Goal: Find contact information: Find contact information

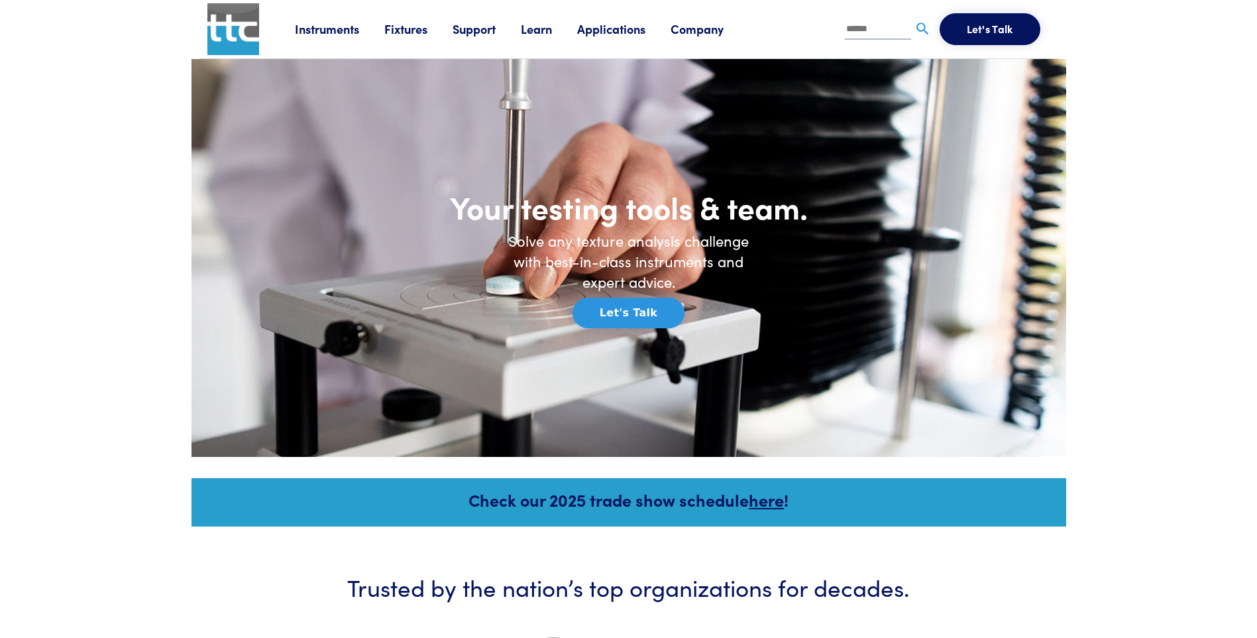
click at [484, 26] on link "Support" at bounding box center [487, 29] width 68 height 17
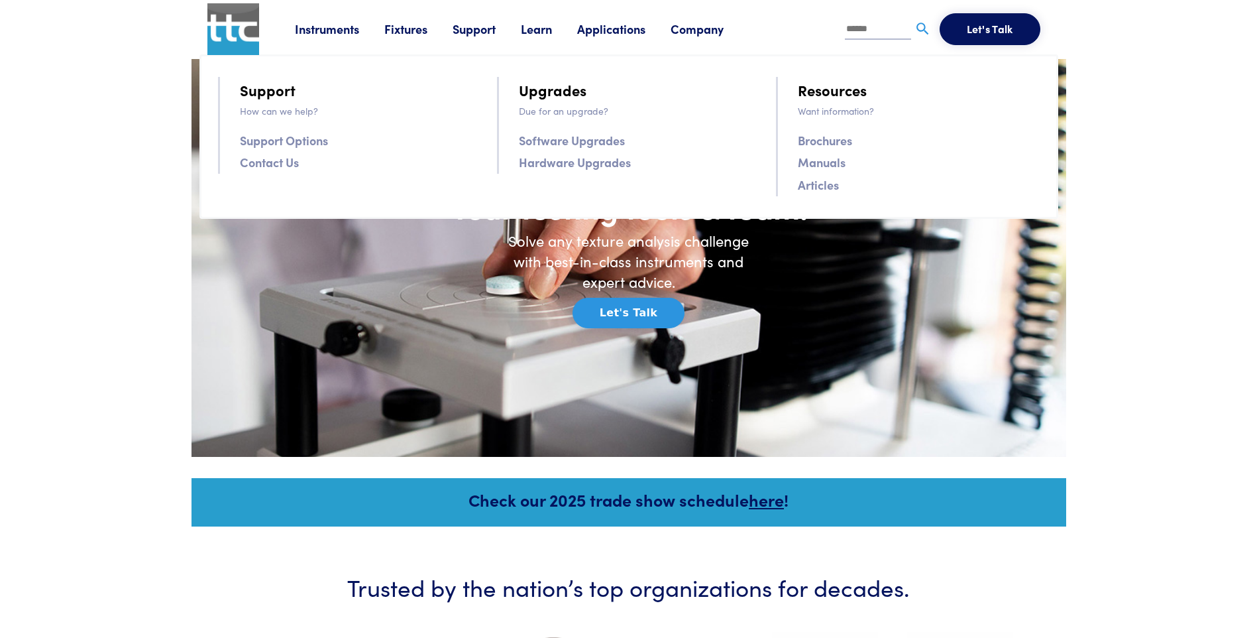
click at [274, 166] on link "Contact Us" at bounding box center [269, 161] width 59 height 19
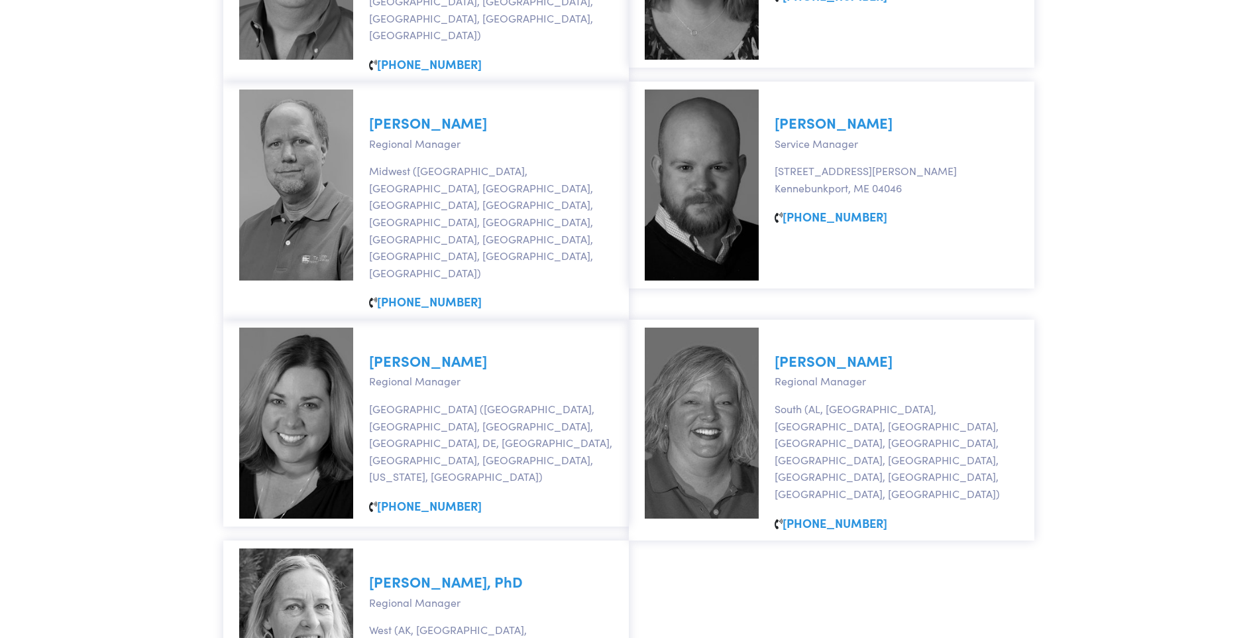
scroll to position [729, 0]
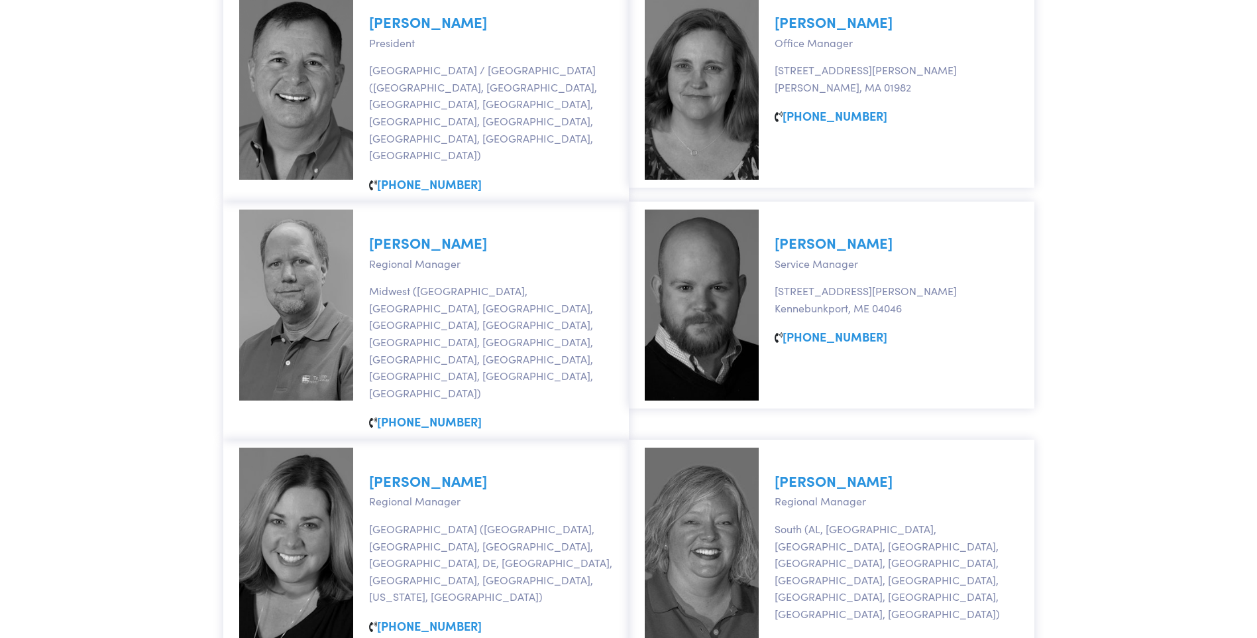
click at [427, 233] on link "David Larson" at bounding box center [428, 242] width 118 height 21
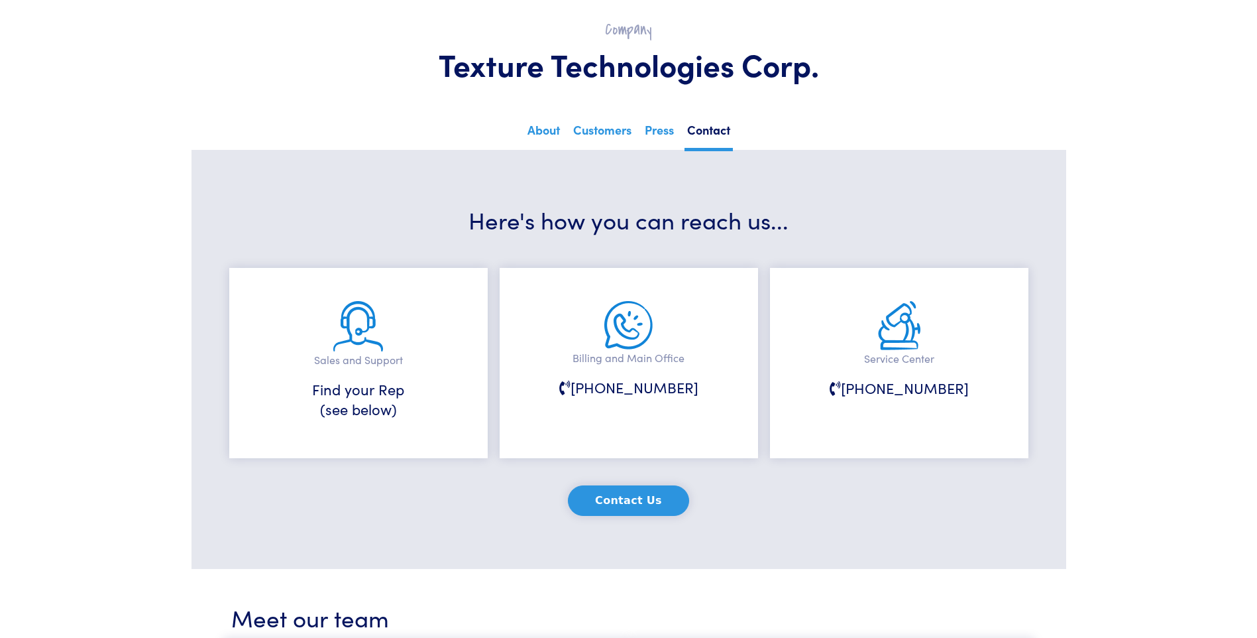
scroll to position [0, 0]
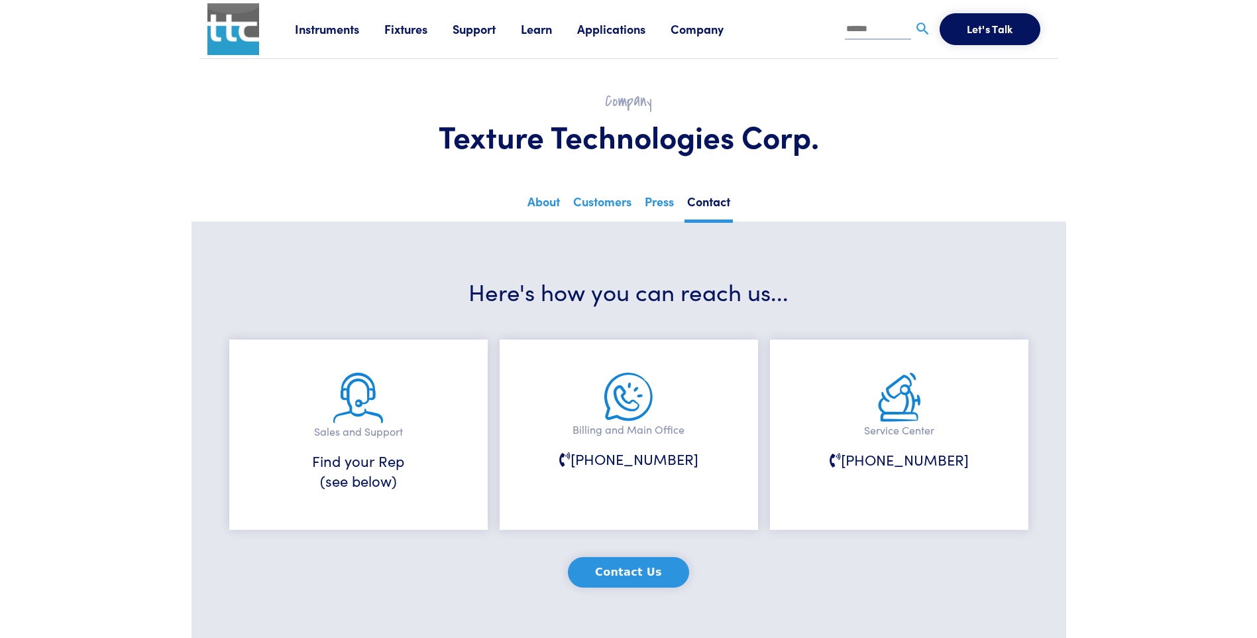
click at [336, 28] on link "Instruments" at bounding box center [339, 29] width 89 height 17
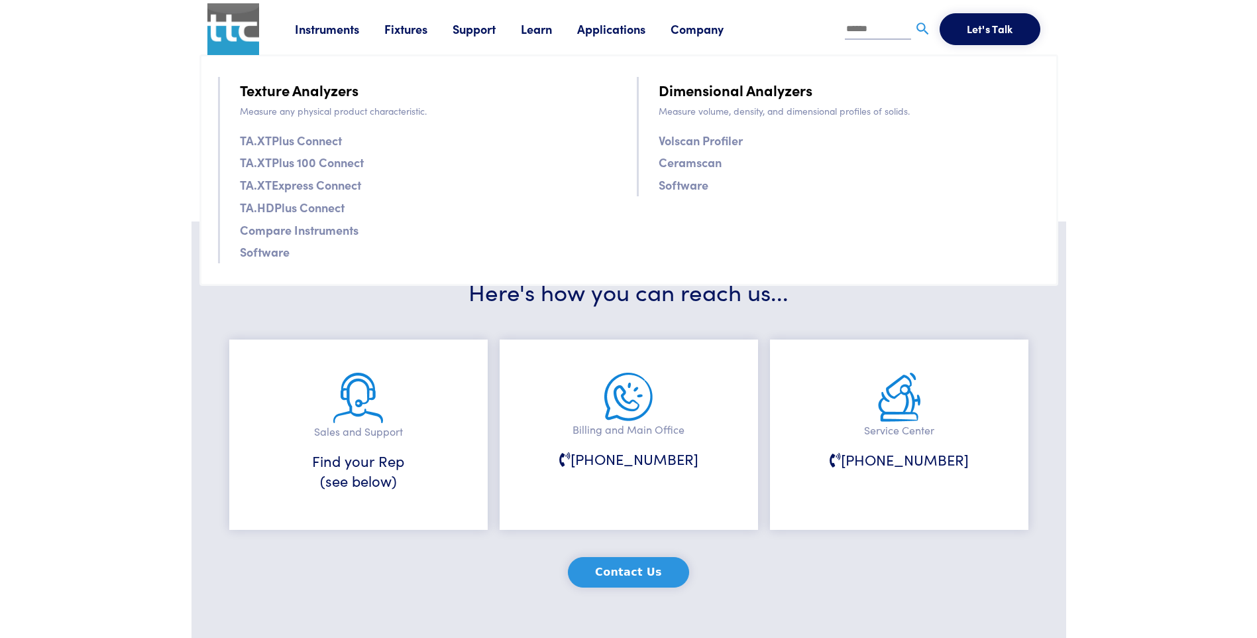
click at [293, 210] on link "TA.HDPlus Connect" at bounding box center [292, 207] width 105 height 19
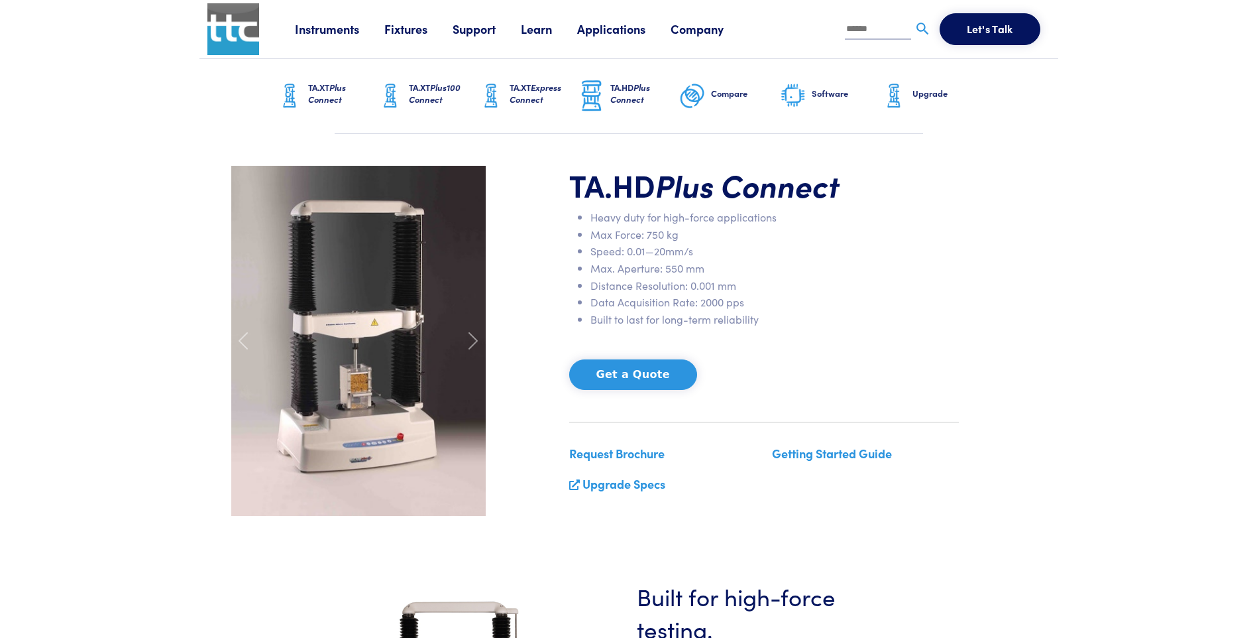
click at [632, 100] on span "Plus Connect" at bounding box center [630, 93] width 40 height 25
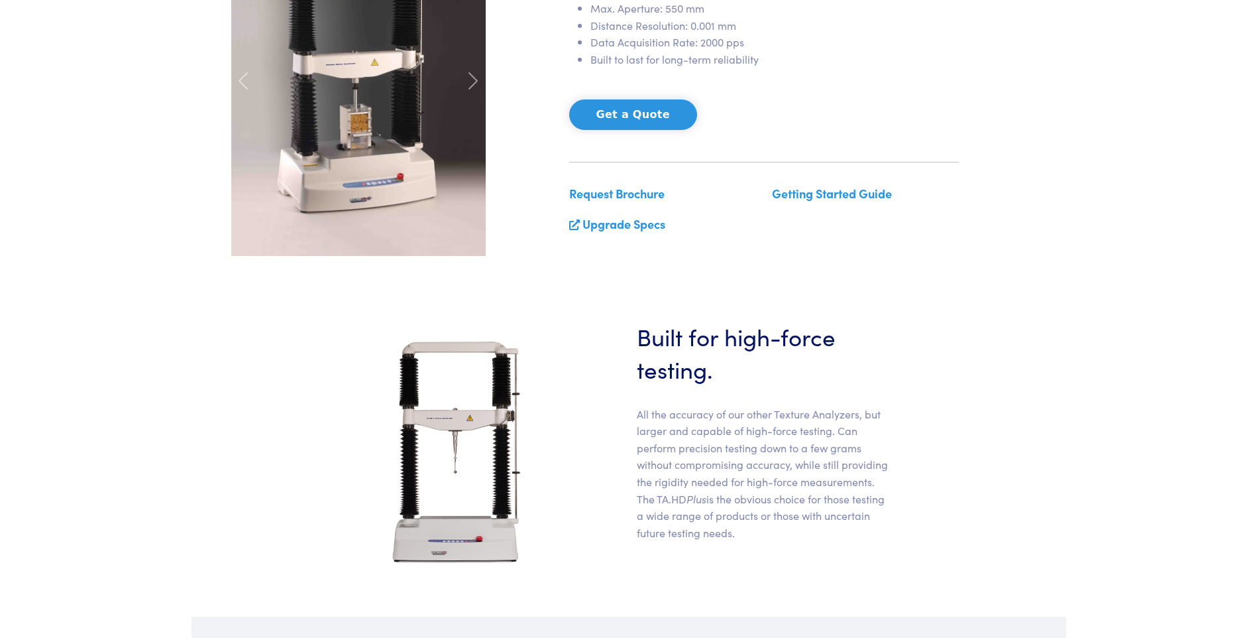
scroll to position [265, 0]
